Goal: Communication & Community: Answer question/provide support

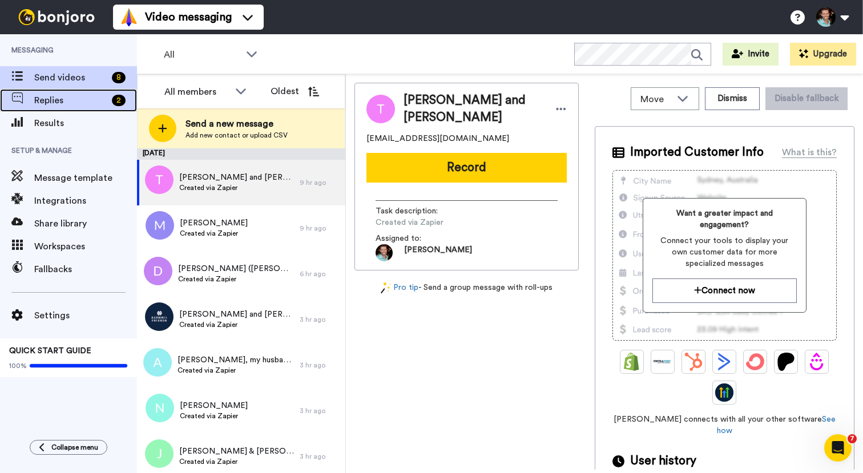
click at [88, 99] on span "Replies" at bounding box center [70, 101] width 73 height 14
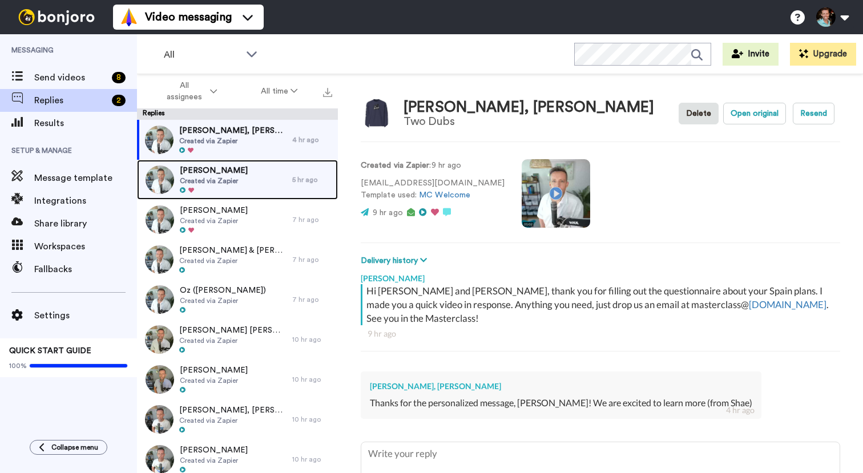
click at [262, 181] on div "[PERSON_NAME] Created via Zapier" at bounding box center [214, 180] width 155 height 40
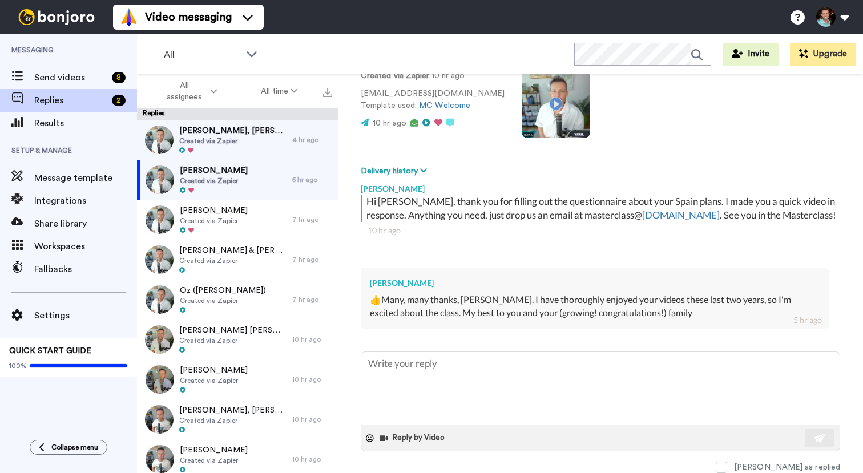
scroll to position [103, 0]
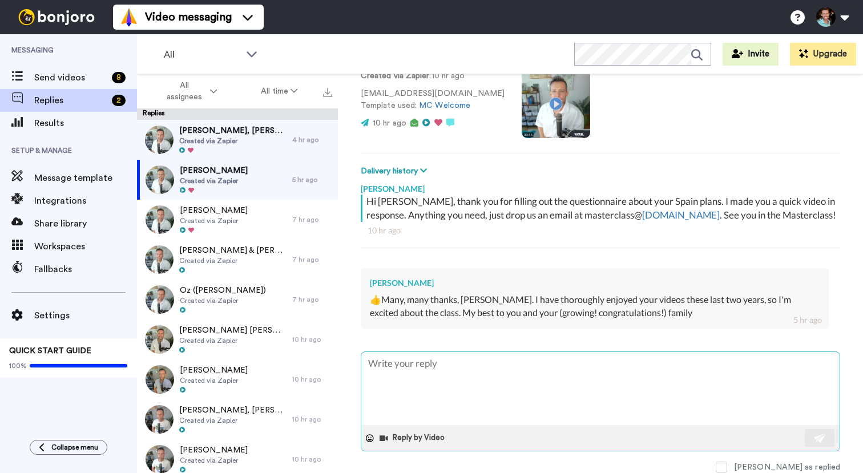
click at [467, 384] on textarea at bounding box center [600, 388] width 478 height 73
type textarea "x"
type textarea "F"
type textarea "x"
type textarea "Fa"
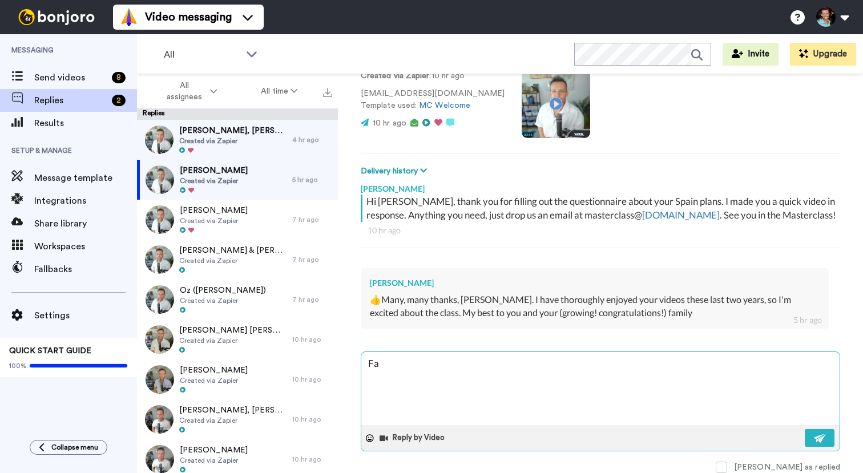
type textarea "x"
type textarea "Fan"
type textarea "x"
type textarea "[PERSON_NAME]"
type textarea "x"
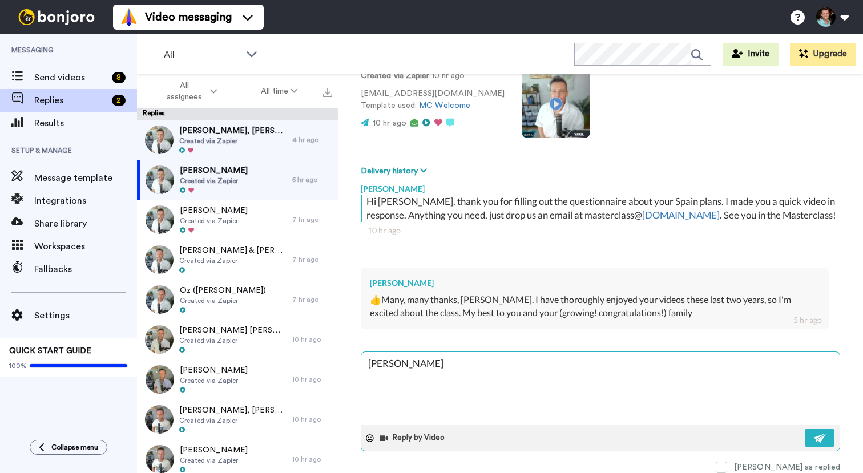
type textarea "Fanta"
type textarea "x"
type textarea "Fantas"
type textarea "x"
type textarea "Fantast"
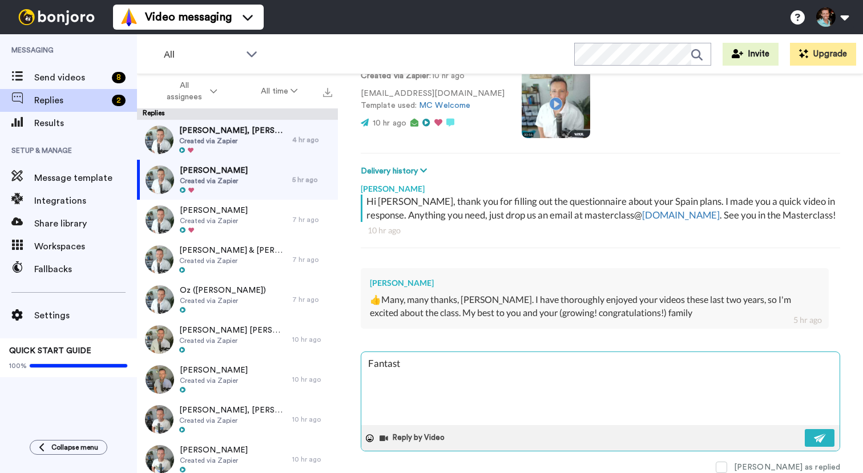
type textarea "x"
type textarea "Fantasti"
type textarea "x"
type textarea "Fantastic"
type textarea "x"
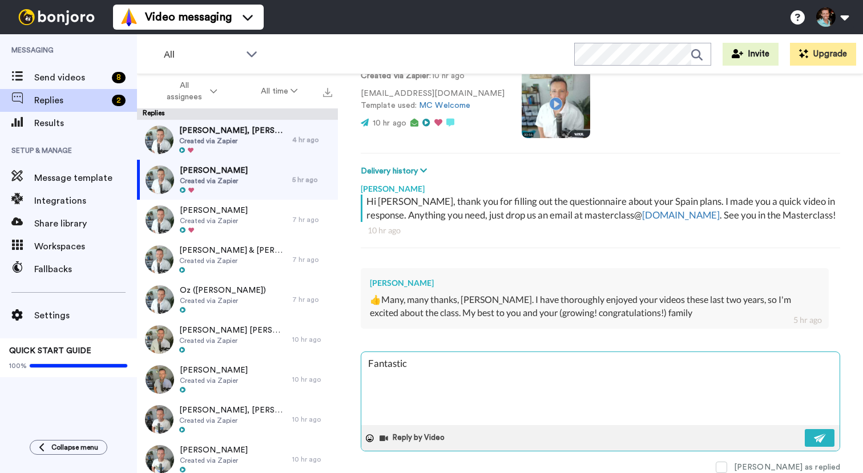
type textarea "Fantastic!"
type textarea "x"
type textarea "Fantastic!"
type textarea "x"
type textarea "Fantastic! :"
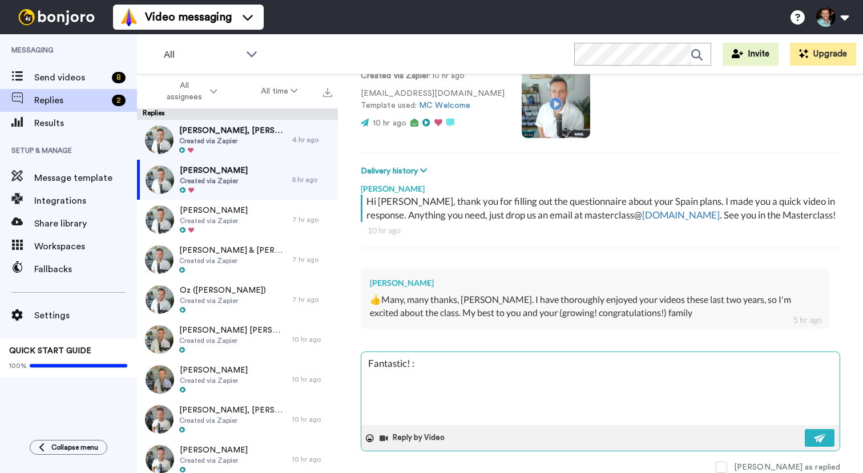
type textarea "x"
type textarea "Fantastic! :)"
type textarea "x"
type textarea "Fantastic! :)"
type textarea "x"
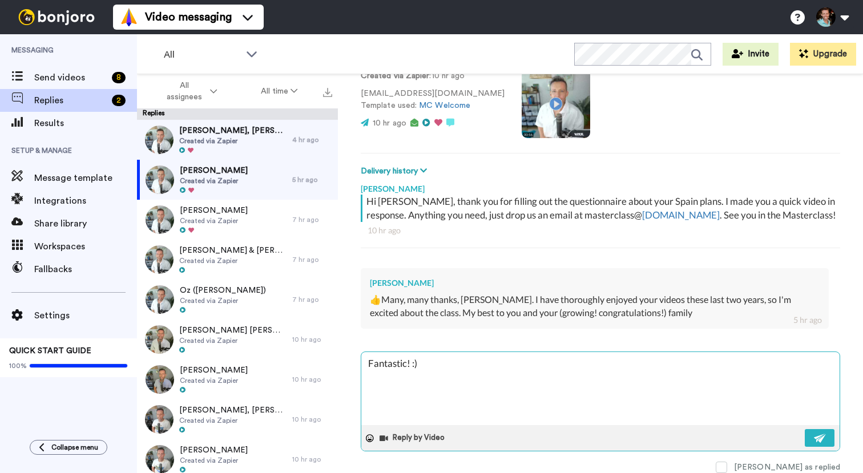
type textarea "Fantastic! :) C"
type textarea "x"
type textarea "Fantastic! :) Ca"
type textarea "x"
type textarea "Fantastic! :) Can"
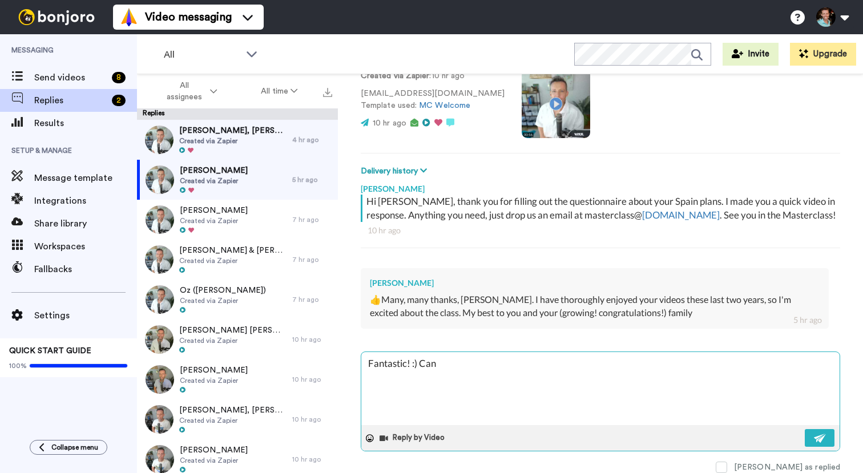
type textarea "x"
type textarea "Fantastic! :) Can't"
type textarea "x"
type textarea "Fantastic! :) Can't"
type textarea "x"
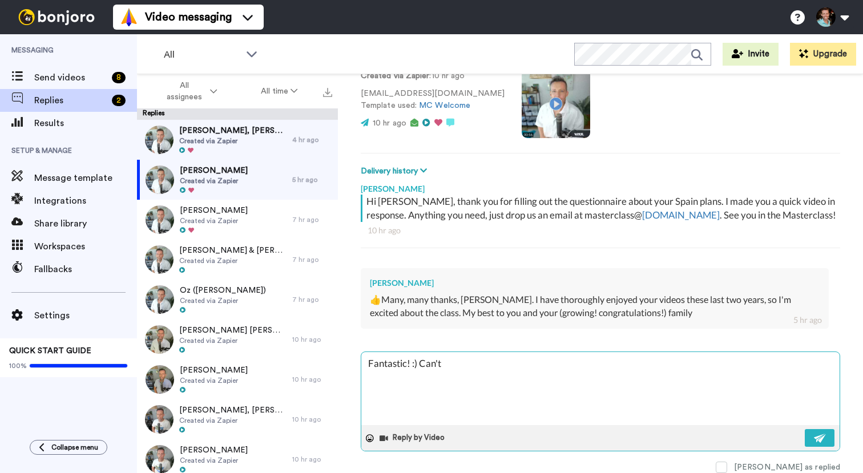
type textarea "Fantastic! :) Can't w"
type textarea "x"
type textarea "Fantastic! :) Can't wa"
type textarea "x"
type textarea "Fantastic! :) Can't wai"
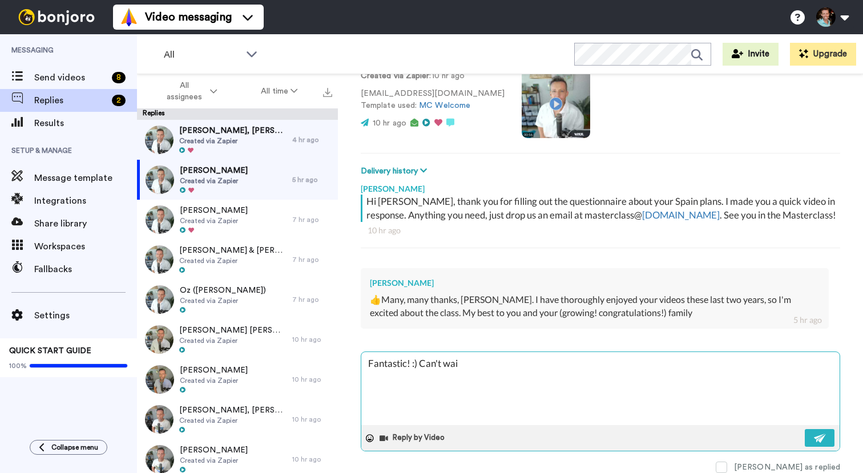
type textarea "x"
type textarea "Fantastic! :) Can't wait"
type textarea "x"
type textarea "Fantastic! :) Can't wait"
type textarea "x"
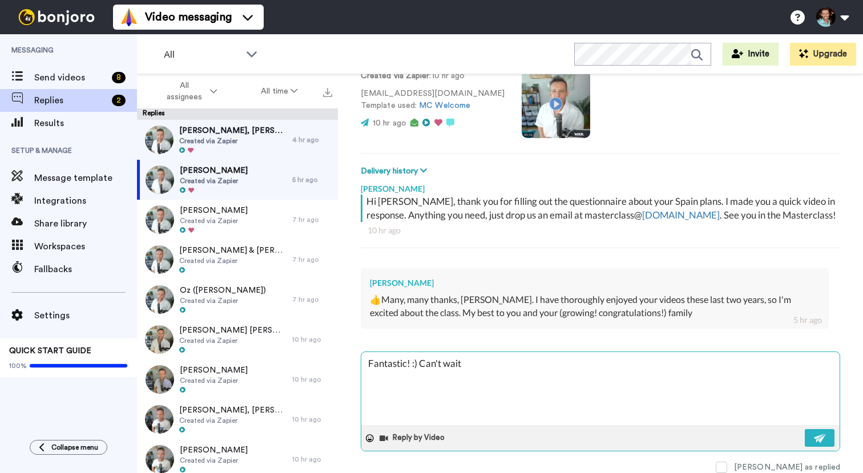
type textarea "Fantastic! :) Can't wait t"
type textarea "x"
type textarea "Fantastic! :) Can't wait to"
type textarea "x"
type textarea "Fantastic! :) Can't wait to"
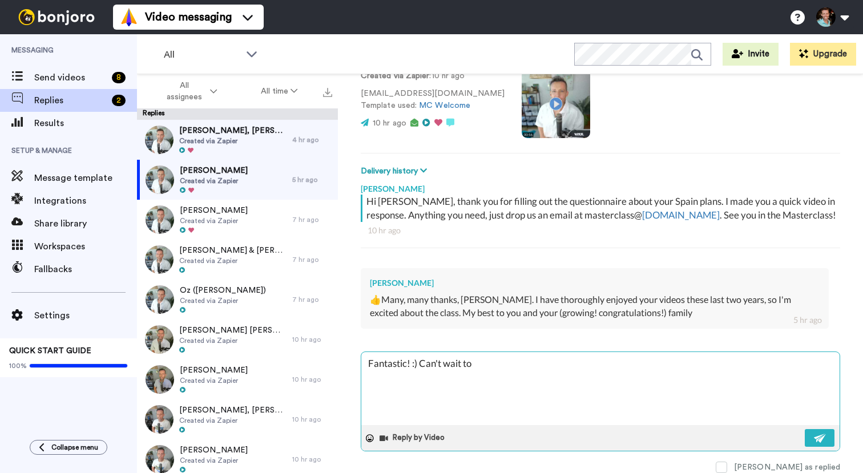
type textarea "x"
type textarea "Fantastic! :) Can't wait to s"
type textarea "x"
type textarea "Fantastic! :) Can't wait to st"
type textarea "x"
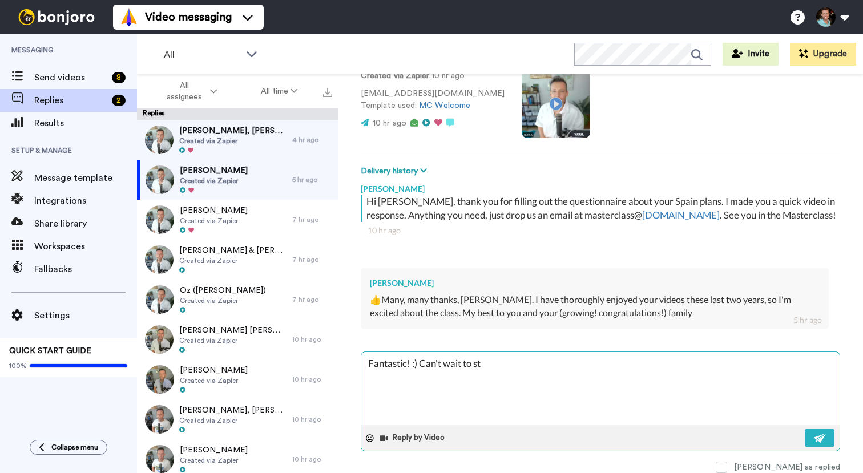
type textarea "Fantastic! :) Can't wait to sta"
type textarea "x"
type textarea "Fantastic! :) Can't wait to star"
type textarea "x"
type textarea "Fantastic! :) Can't wait to start"
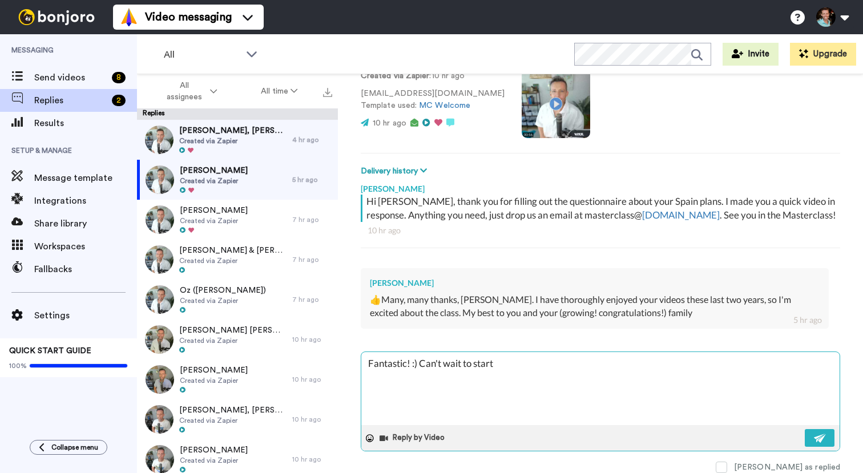
type textarea "x"
type textarea "Fantastic! :) Can't wait to start"
type textarea "x"
type textarea "Fantastic! :) Can't wait to start"
type textarea "x"
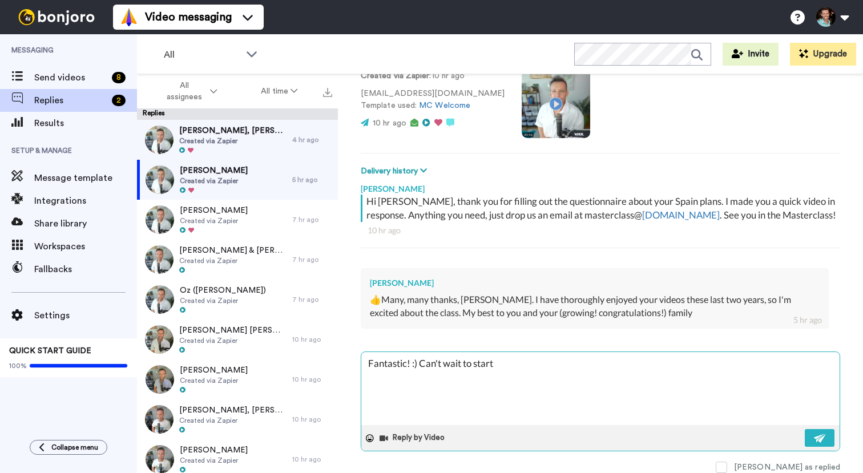
type textarea "Fantastic! :) Can't wait to start!"
click at [483, 373] on textarea "Fantastic! :) Can't wait to start!" at bounding box center [600, 388] width 478 height 73
click at [480, 367] on textarea "Fantastic! :) Can't wait to start!" at bounding box center [600, 388] width 478 height 73
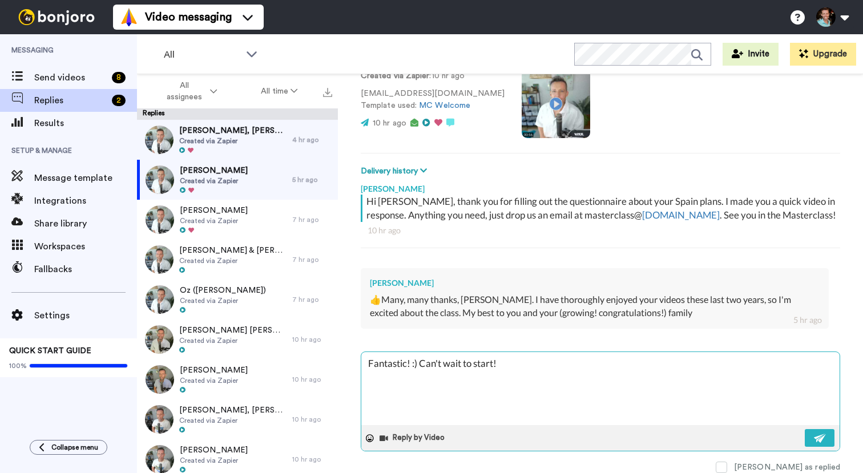
click at [480, 367] on textarea "Fantastic! :) Can't wait to start!" at bounding box center [600, 388] width 478 height 73
click at [516, 365] on textarea "Fantastic! :) Can't wait to start!" at bounding box center [600, 388] width 478 height 73
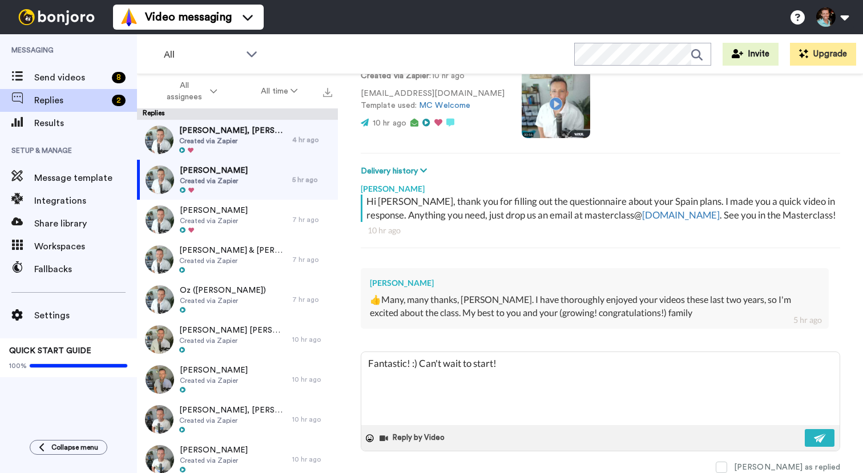
drag, startPoint x: 418, startPoint y: 364, endPoint x: 340, endPoint y: 363, distance: 78.2
click at [341, 364] on div "[PERSON_NAME] [PERSON_NAME] Open original Resend Created via Zapier : 10 hr ago…" at bounding box center [600, 293] width 525 height 439
type textarea "x"
type textarea "T Can't wait to start!"
type textarea "x"
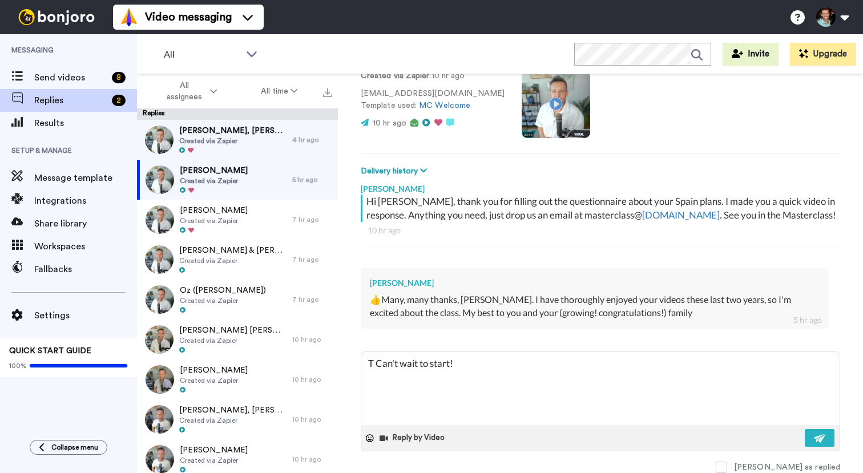
type textarea "Th Can't wait to start!"
type textarea "x"
type textarea "Tha Can't wait to start!"
type textarea "x"
type textarea "Than Can't wait to start!"
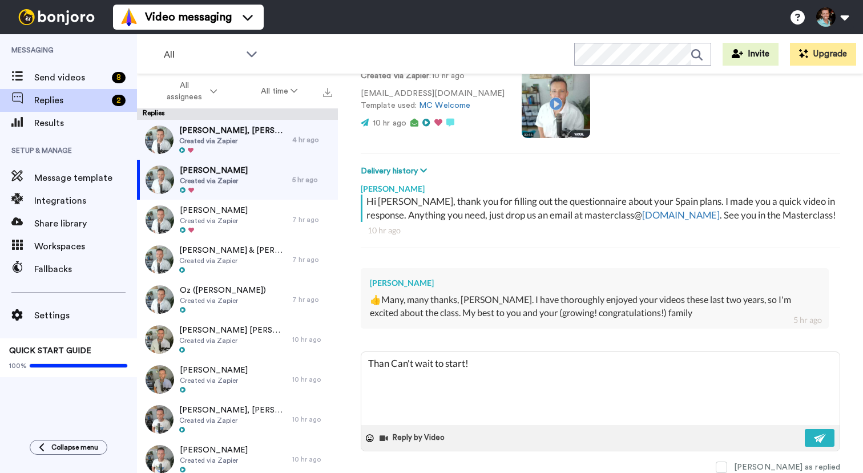
type textarea "x"
type textarea "Thank Can't wait to start!"
type textarea "x"
type textarea "Thank Can't wait to start!"
type textarea "x"
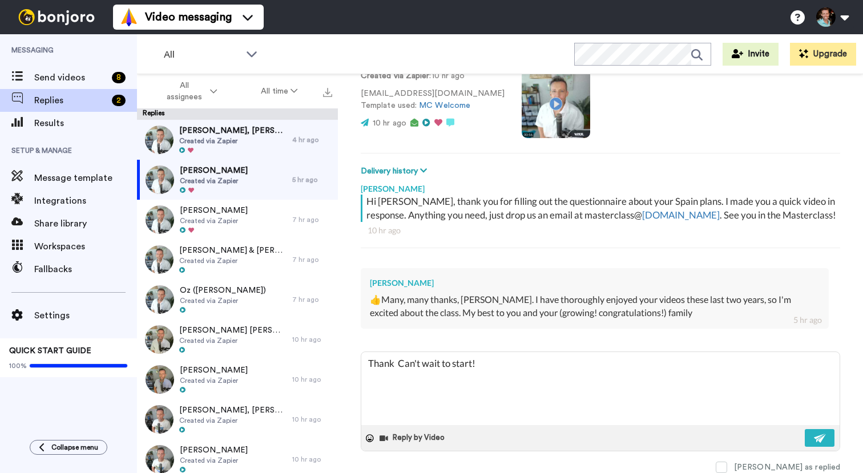
type textarea "Thank y Can't wait to start!"
type textarea "x"
type textarea "Thank yo Can't wait to start!"
type textarea "x"
type textarea "Thank you Can't wait to start!"
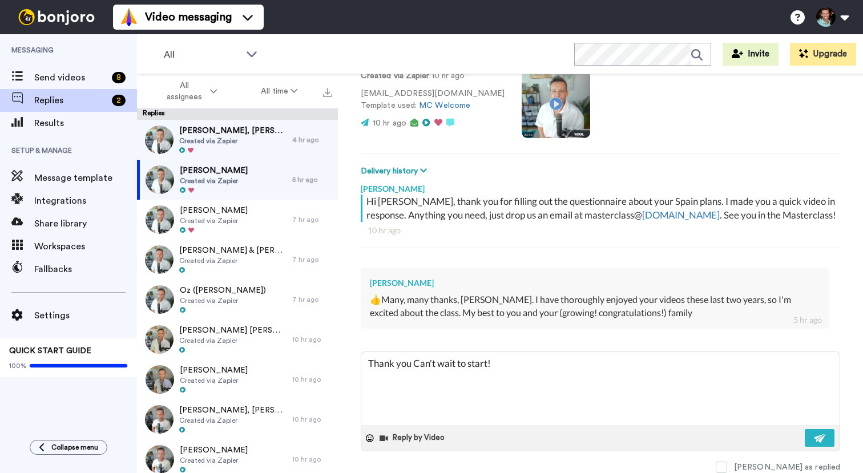
type textarea "x"
type textarea "Thank you! Can't wait to start!"
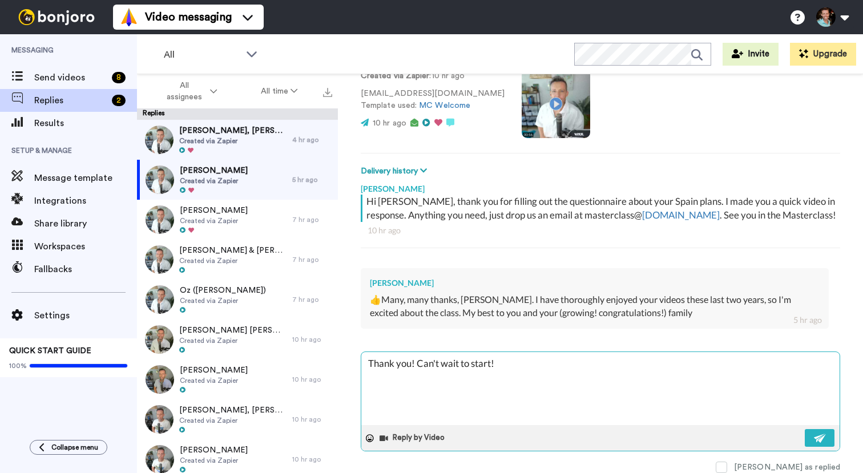
click at [502, 365] on textarea "Thank you! Can't wait to start!" at bounding box center [600, 388] width 478 height 73
type textarea "x"
type textarea "Thank you! Can't wait to start"
type textarea "x"
type textarea "Thank you! Can't wait to start"
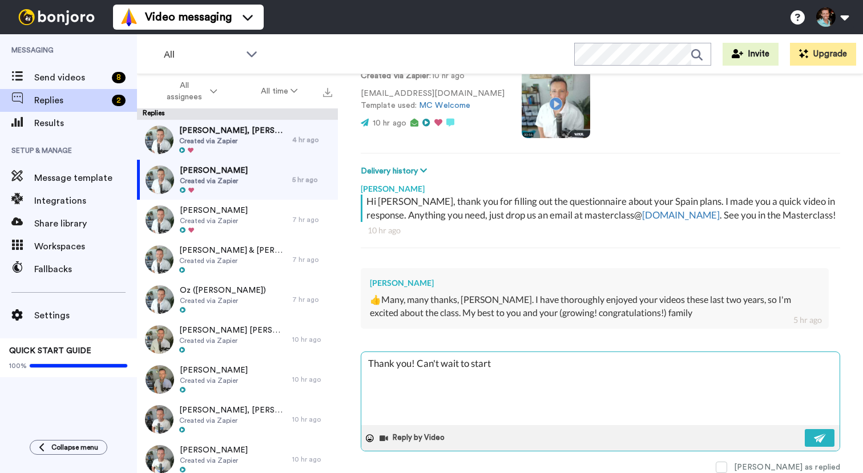
type textarea "x"
type textarea "Thank you! Can't wait to start :"
type textarea "x"
click at [454, 371] on textarea "Thank you! Can't wait to start :)" at bounding box center [600, 388] width 478 height 73
click at [456, 358] on textarea "Thank you! Can't wait to start :)" at bounding box center [600, 388] width 478 height 73
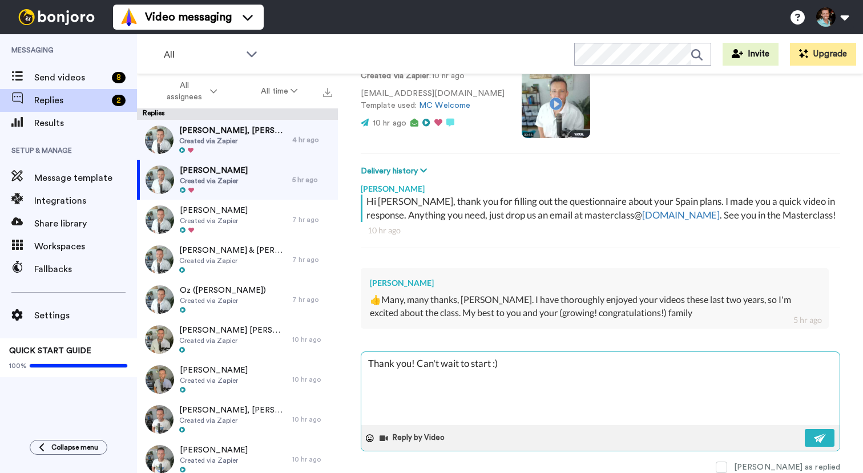
click at [456, 358] on textarea "Thank you! Can't wait to start :)" at bounding box center [600, 388] width 478 height 73
click at [563, 377] on textarea "Thank you! Can't wait to start :)" at bounding box center [600, 388] width 478 height 73
type textarea "Thank you! Can't wait to start :)"
click at [811, 445] on button at bounding box center [820, 438] width 30 height 18
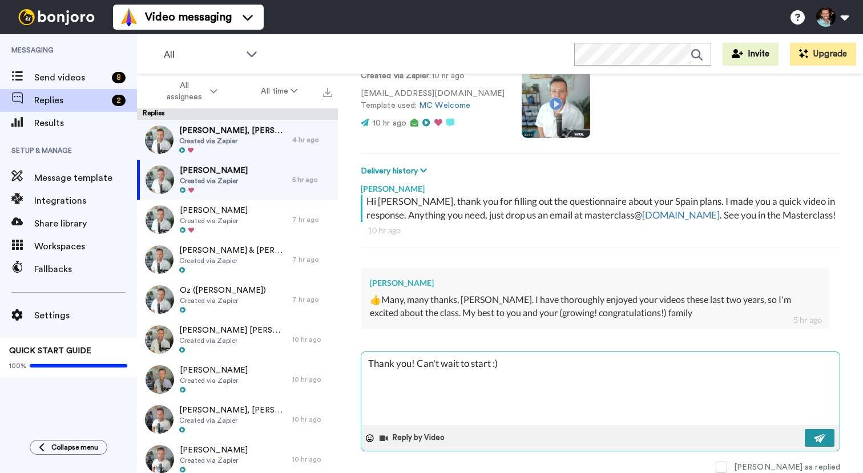
type textarea "x"
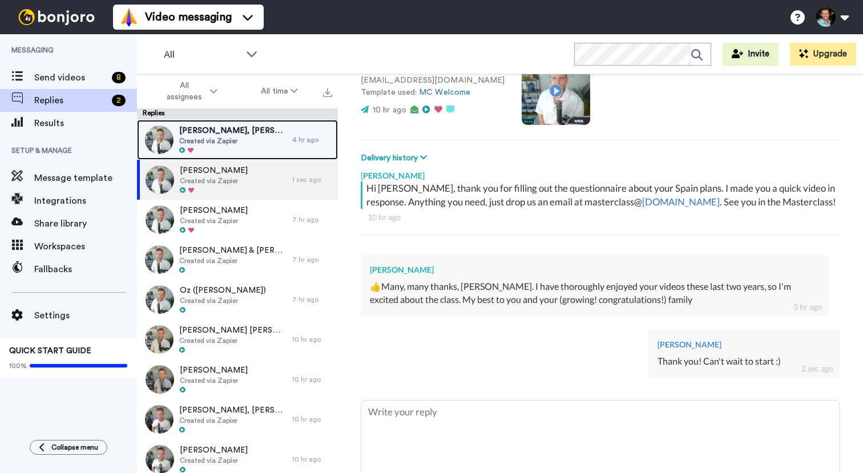
click at [248, 131] on span "[PERSON_NAME], [PERSON_NAME]" at bounding box center [232, 130] width 107 height 11
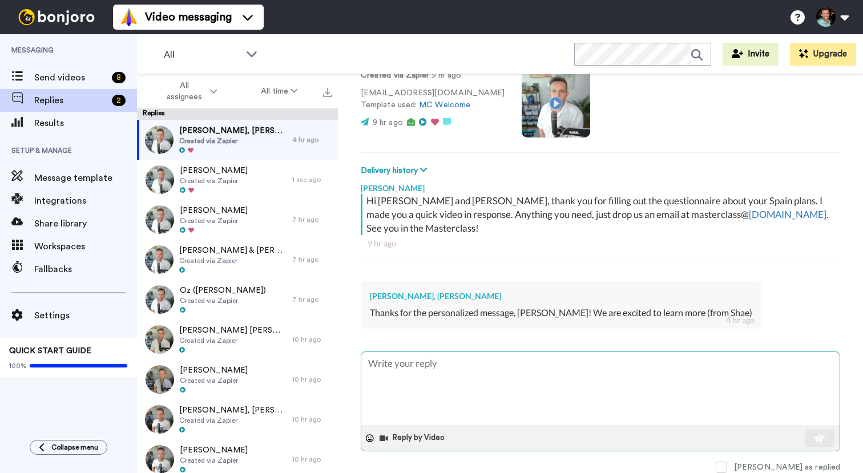
click at [452, 381] on textarea at bounding box center [600, 388] width 478 height 73
paste textarea "Thank you! Can't wait to start :)"
type textarea "x"
type textarea "Thank you! Can't wait to start :)"
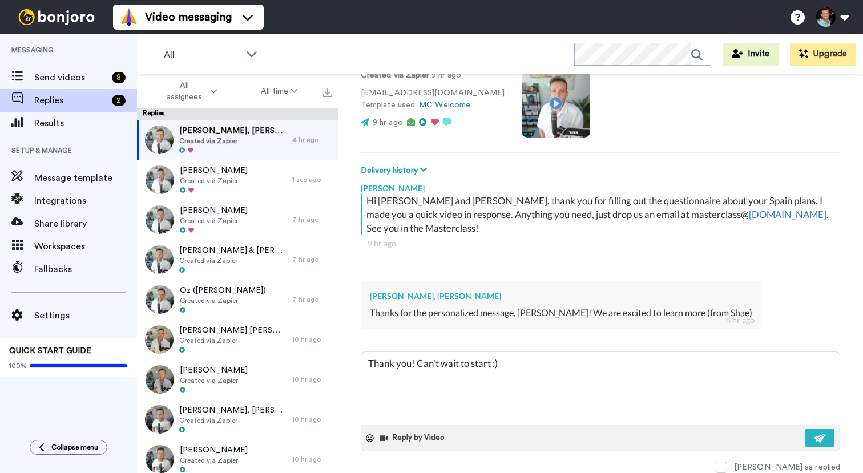
drag, startPoint x: 416, startPoint y: 364, endPoint x: 333, endPoint y: 364, distance: 82.2
click at [333, 364] on div "All assignees All time Replies [PERSON_NAME], [PERSON_NAME] Created via Zapier …" at bounding box center [500, 293] width 726 height 439
type textarea "x"
type textarea "F Can't wait to start :)"
type textarea "x"
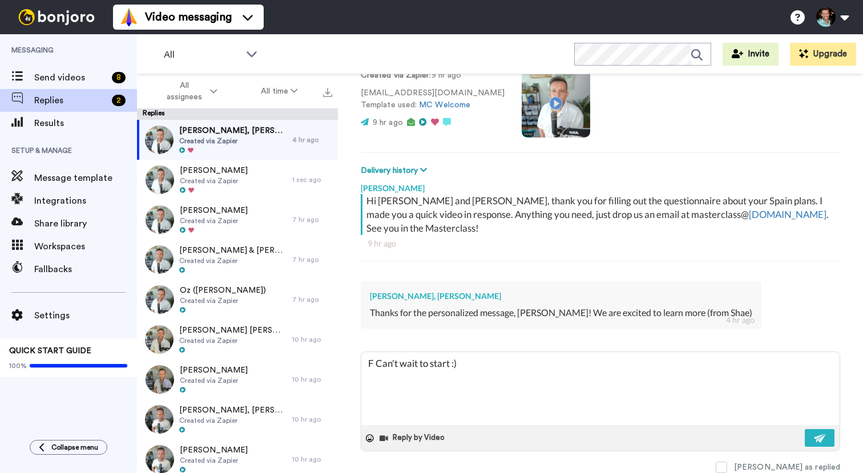
type textarea "Fa Can't wait to start :)"
type textarea "x"
type textarea "Fan Can't wait to start :)"
type textarea "x"
type textarea "Fanta Can't wait to start :)"
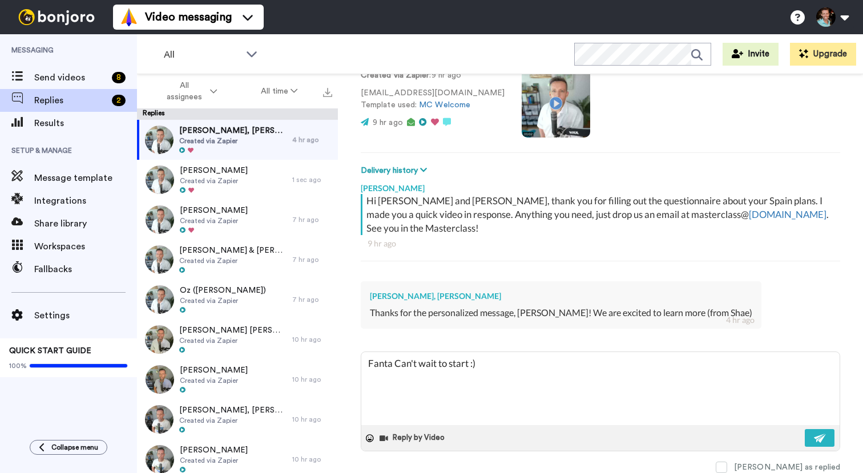
type textarea "x"
type textarea "Fantas Can't wait to start :)"
type textarea "x"
type textarea "Fantast Can't wait to start :)"
type textarea "x"
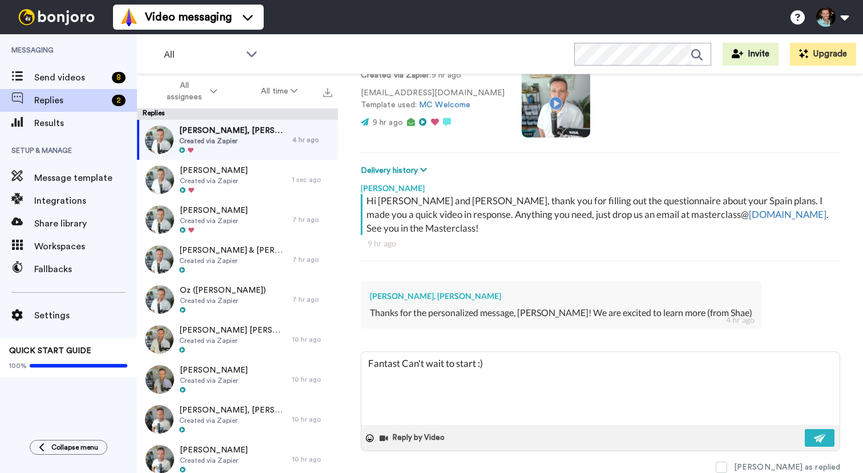
type textarea "Fantasti Can't wait to start :)"
type textarea "x"
type textarea "Fantastic Can't wait to start :)"
type textarea "x"
type textarea "Fantastic! Can't wait to start :)"
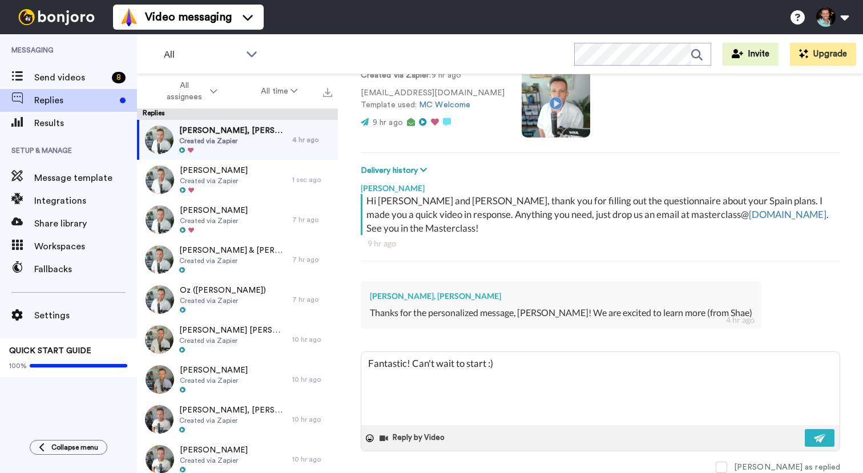
type textarea "x"
type textarea "Fantastic! Can't wait to start :)"
type textarea "x"
type textarea "Fantastic! : Can't wait to start :)"
type textarea "x"
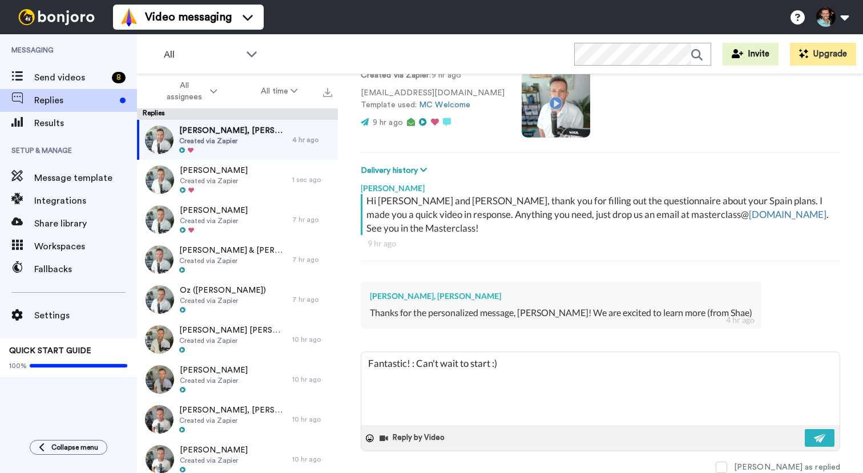
type textarea "Fantastic! :) Can't wait to start :)"
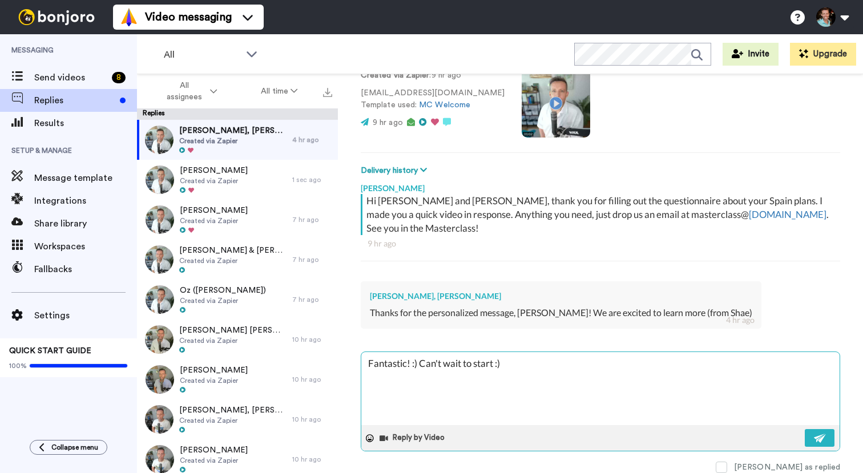
drag, startPoint x: 517, startPoint y: 363, endPoint x: 420, endPoint y: 363, distance: 96.5
click at [420, 363] on textarea "Fantastic! :) Can't wait to start :)" at bounding box center [600, 388] width 478 height 73
type textarea "x"
type textarea "Fantastic! :) C"
type textarea "x"
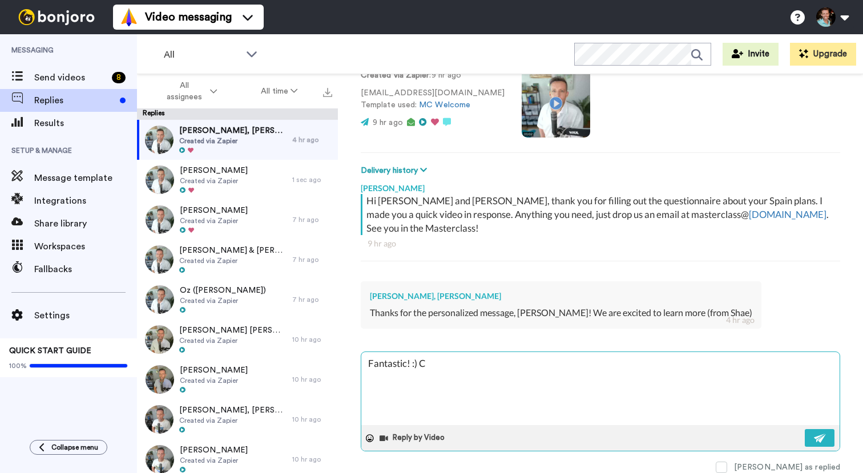
type textarea "Fantastic! :) Ca"
type textarea "x"
type textarea "Fantastic! :) Can"
type textarea "x"
type textarea "Fantastic! :) Can'"
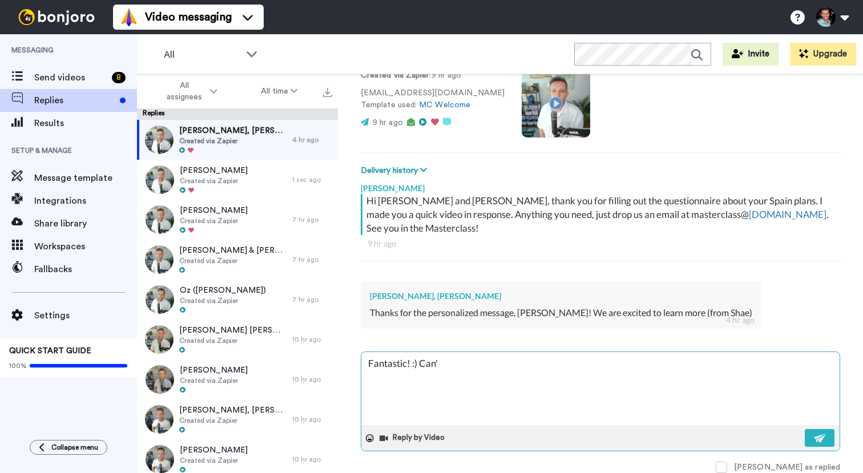
type textarea "x"
type textarea "Fantastic! :) Can't"
type textarea "x"
type textarea "Fantastic! :) Can't"
type textarea "x"
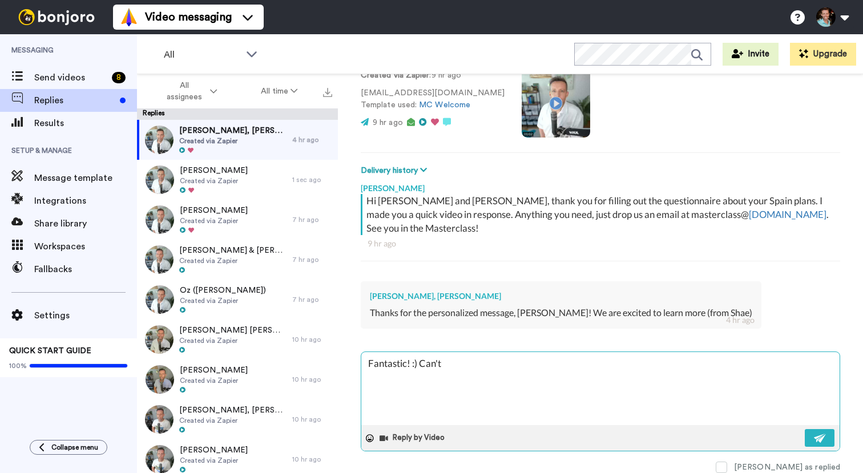
type textarea "Fantastic! :) Can't w"
type textarea "x"
type textarea "Fantastic! :) Can't wa"
type textarea "x"
type textarea "Fantastic! :) Can't wai"
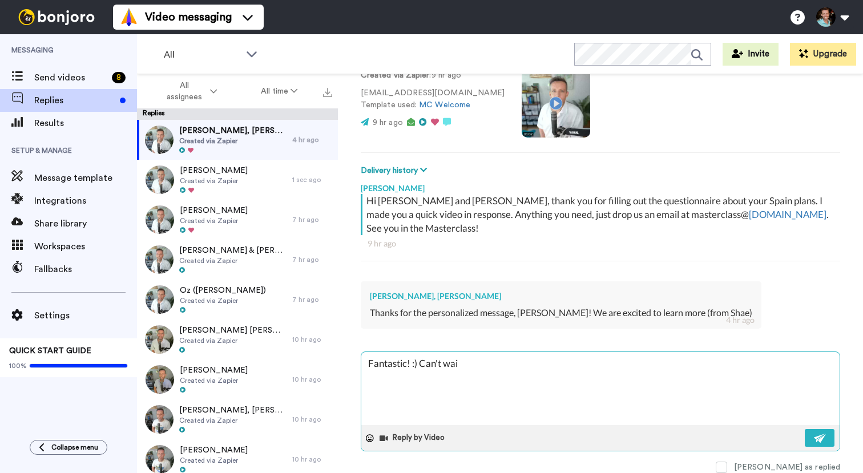
type textarea "x"
type textarea "Fantastic! :) Can't wait"
type textarea "x"
type textarea "Fantastic! :) Can't wait"
type textarea "x"
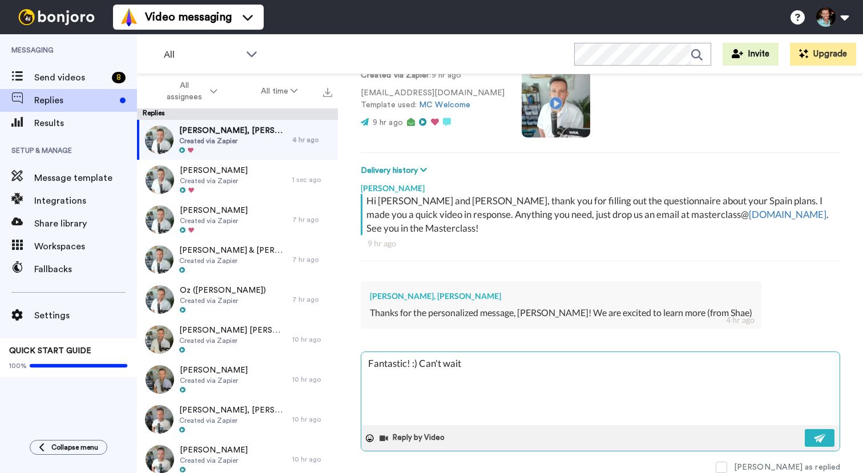
type textarea "Fantastic! :) Can't wait t"
type textarea "x"
type textarea "Fantastic! :) Can't wait to"
type textarea "x"
type textarea "Fantastic! :) Can't wait to s"
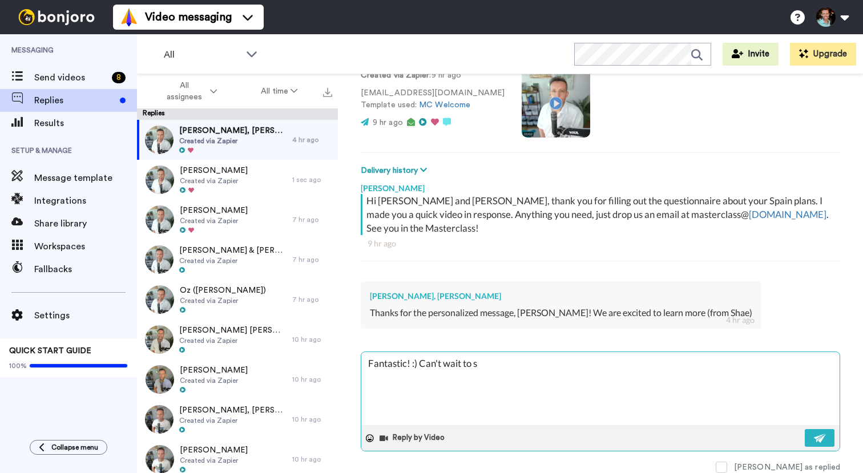
type textarea "x"
type textarea "Fantastic! :) Can't wait to st"
type textarea "x"
type textarea "Fantastic! :) Can't wait to sta"
type textarea "x"
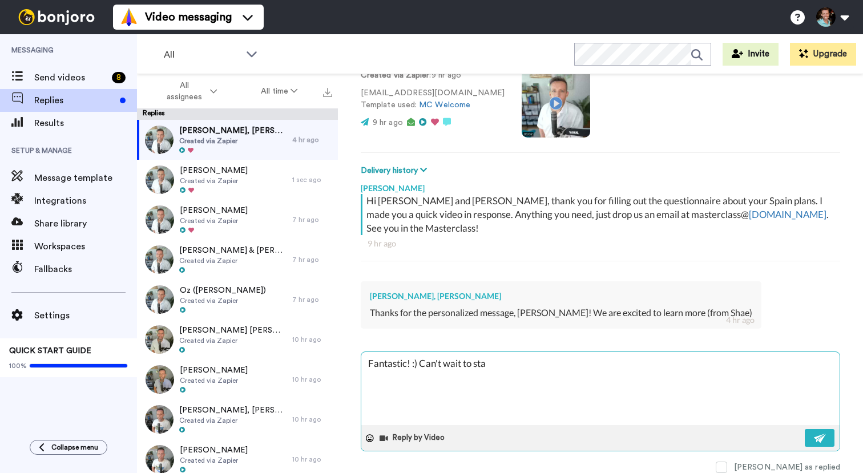
type textarea "Fantastic! :) Can't wait to star"
type textarea "x"
type textarea "Fantastic! :) Can't wait to start"
type textarea "x"
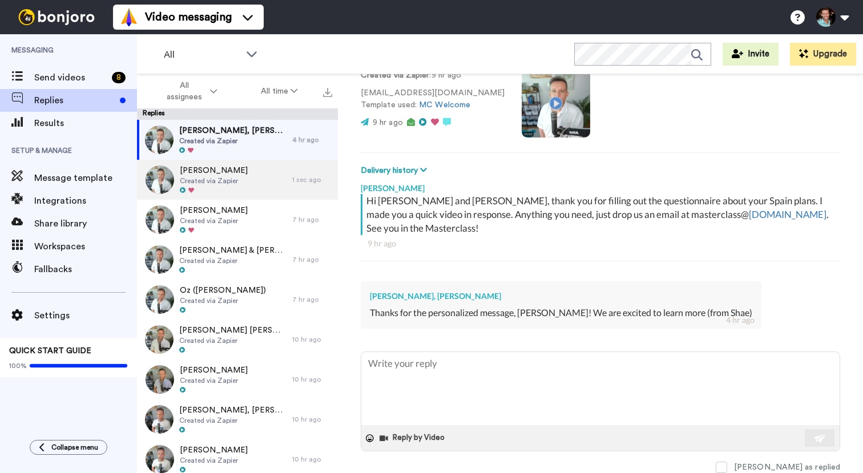
type textarea "x"
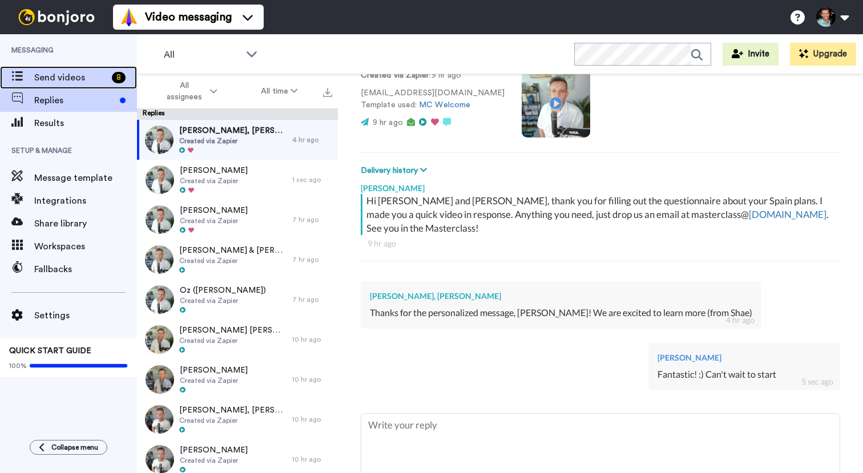
click at [107, 69] on div "Send videos 8" at bounding box center [68, 77] width 137 height 23
